Goal: Task Accomplishment & Management: Manage account settings

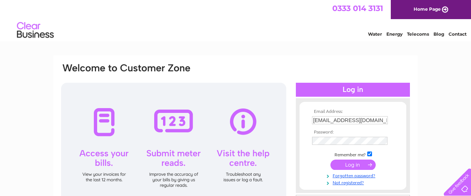
click at [355, 163] on input "submit" at bounding box center [352, 165] width 45 height 10
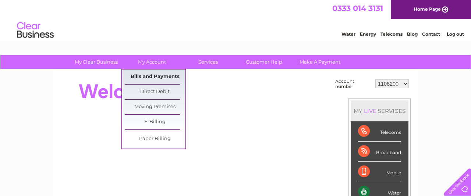
click at [163, 77] on link "Bills and Payments" at bounding box center [155, 77] width 61 height 15
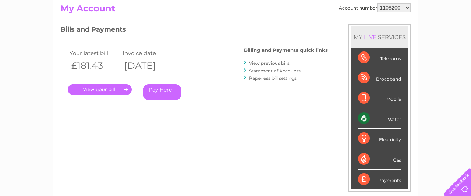
scroll to position [84, 0]
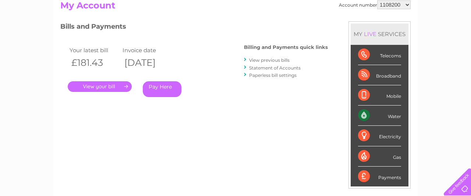
click at [93, 90] on link "." at bounding box center [100, 86] width 64 height 11
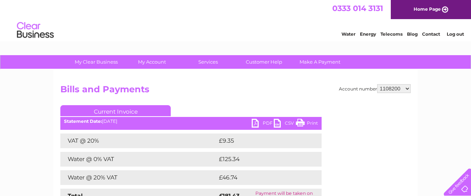
click at [266, 124] on link "PDF" at bounding box center [263, 124] width 22 height 11
